Goal: Task Accomplishment & Management: Manage account settings

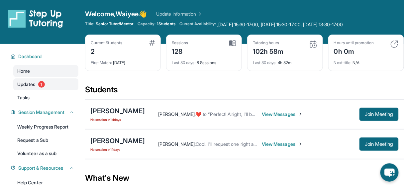
click at [32, 85] on span "Updates" at bounding box center [26, 84] width 18 height 7
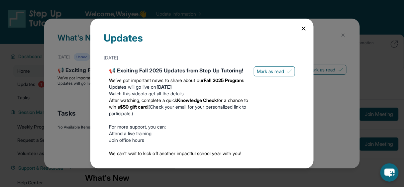
click at [301, 26] on icon at bounding box center [304, 28] width 7 height 7
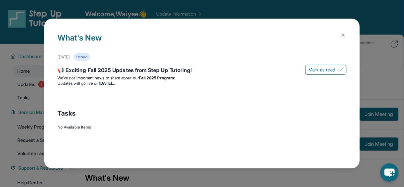
click at [346, 34] on img at bounding box center [343, 35] width 5 height 5
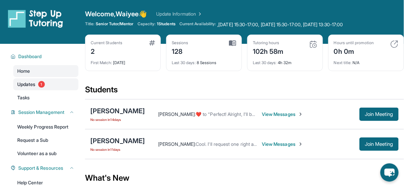
click at [47, 89] on link "Updates 1" at bounding box center [45, 84] width 65 height 12
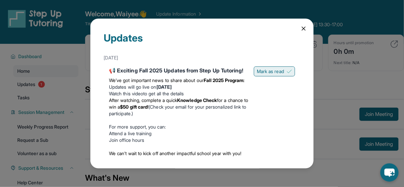
click at [270, 68] on span "Mark as read" at bounding box center [270, 71] width 27 height 7
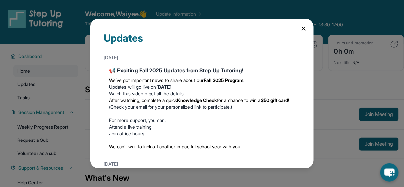
click at [302, 27] on icon at bounding box center [303, 28] width 3 height 3
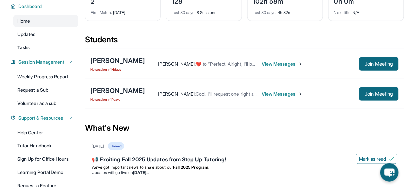
scroll to position [104, 3]
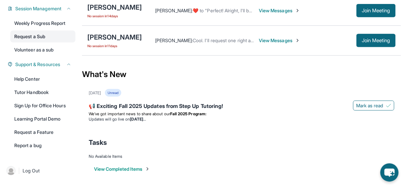
click at [24, 35] on link "Request a Sub" at bounding box center [42, 37] width 65 height 12
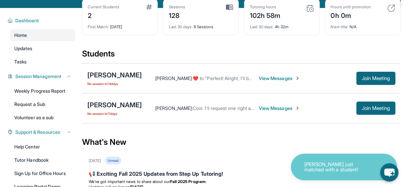
scroll to position [0, 3]
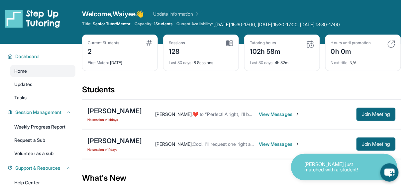
click at [192, 15] on link "Update Information" at bounding box center [176, 14] width 47 height 7
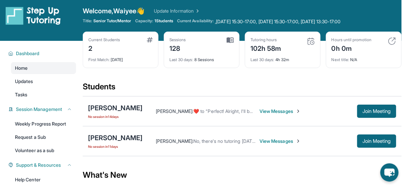
scroll to position [0, 1]
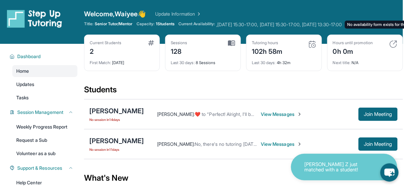
click at [242, 25] on span ",[DATE] 15:30-17:00, [DATE] 15:30-17:00, [DATE] 13:30-17:00 No availability for…" at bounding box center [280, 24] width 126 height 7
